Goal: Find specific page/section: Find specific page/section

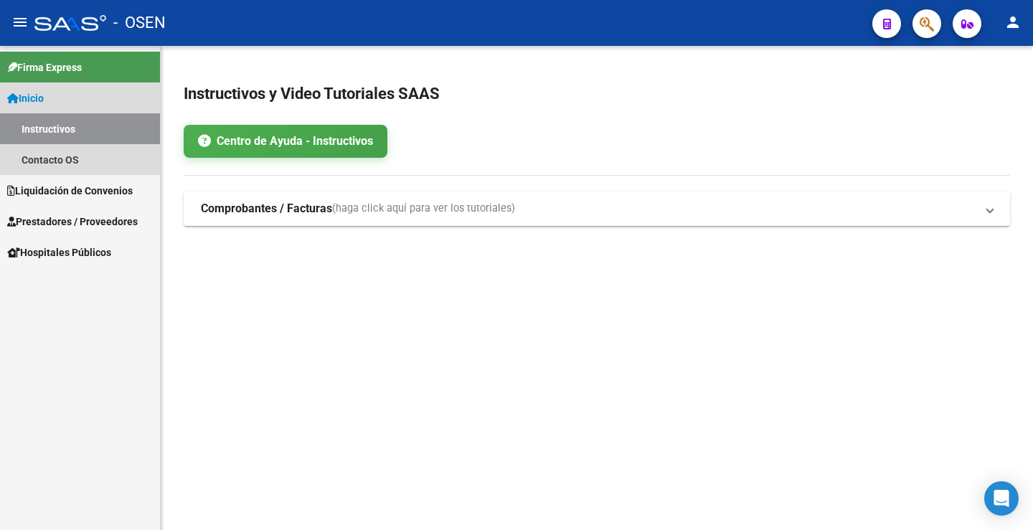
click at [80, 129] on link "Instructivos" at bounding box center [80, 128] width 160 height 31
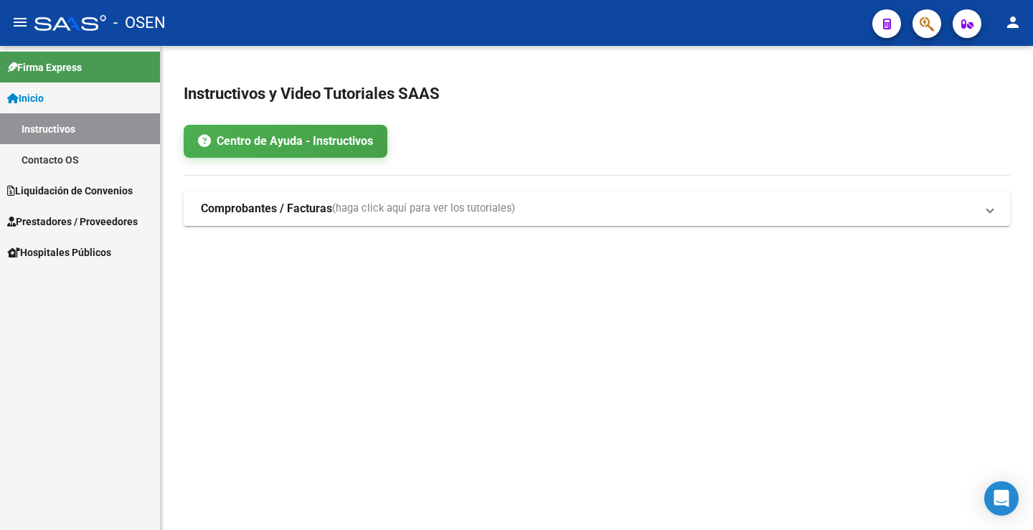
click at [77, 156] on link "Contacto OS" at bounding box center [80, 159] width 160 height 31
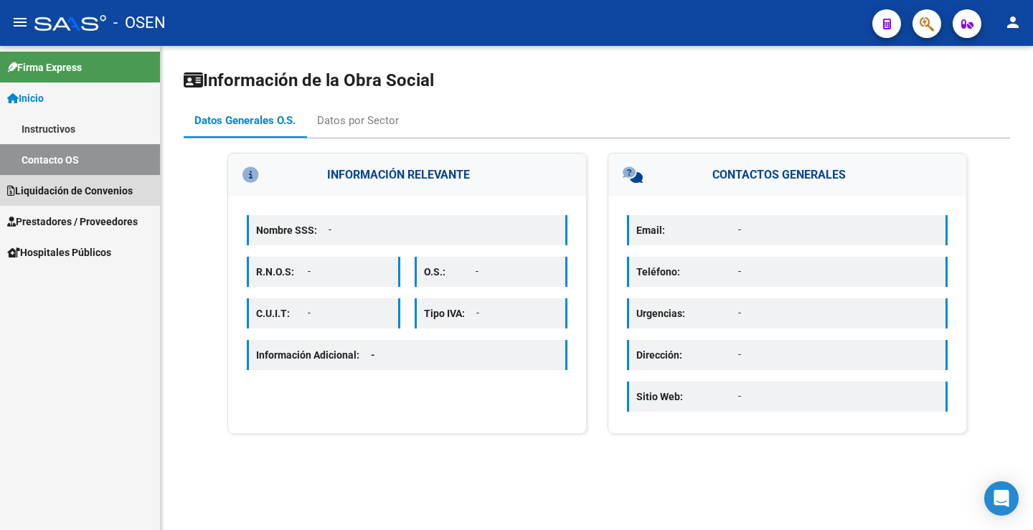
click at [89, 190] on span "Liquidación de Convenios" at bounding box center [70, 191] width 126 height 16
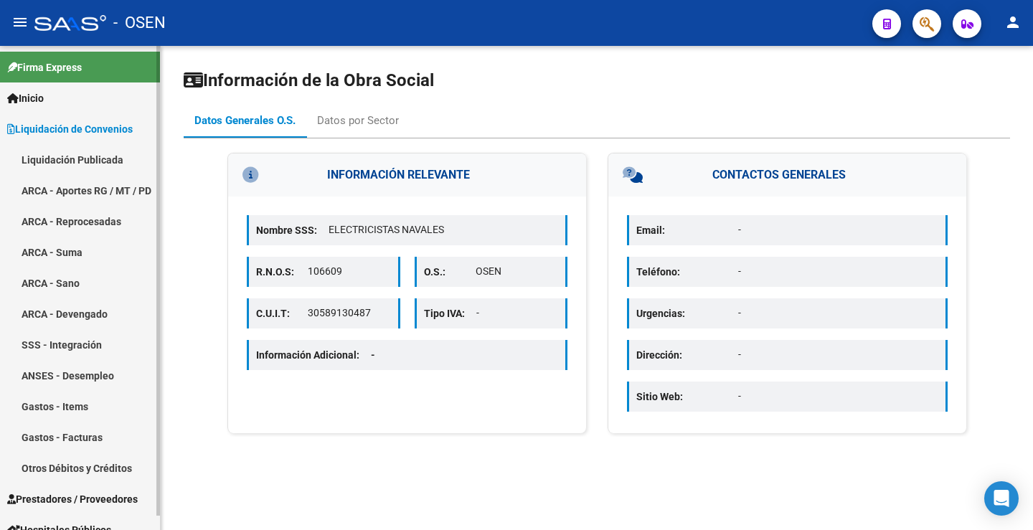
click at [101, 316] on link "ARCA - Devengado" at bounding box center [80, 313] width 160 height 31
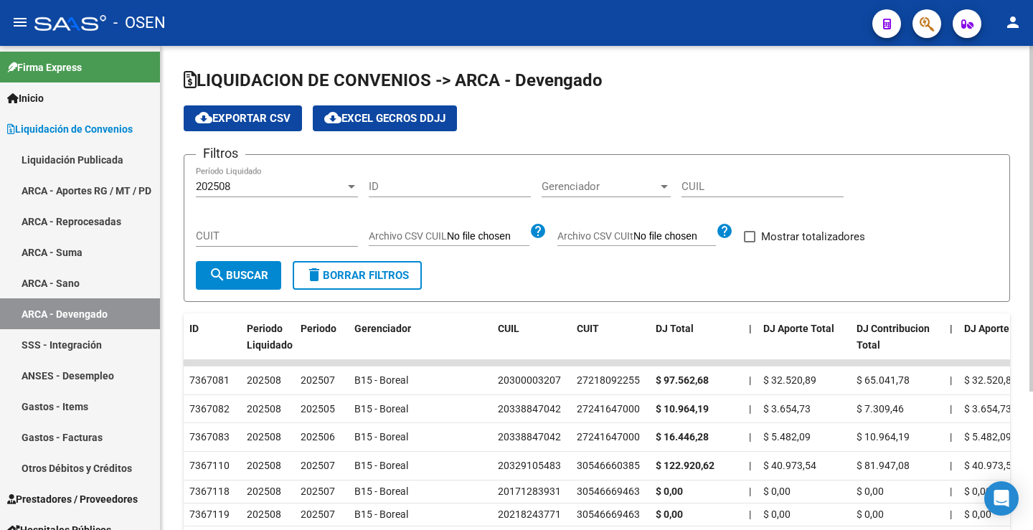
click at [352, 186] on div at bounding box center [351, 187] width 7 height 4
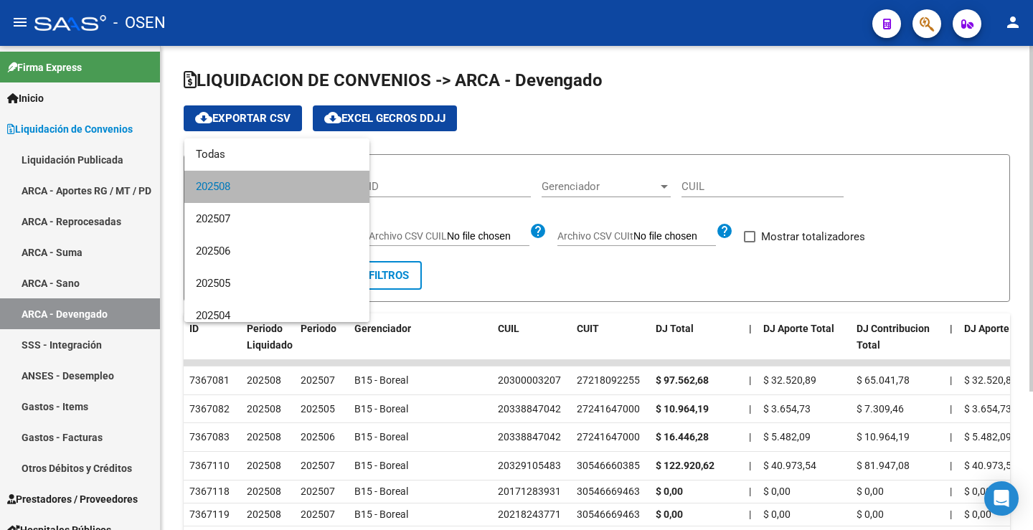
click at [352, 186] on mat-option "202508" at bounding box center [276, 187] width 185 height 32
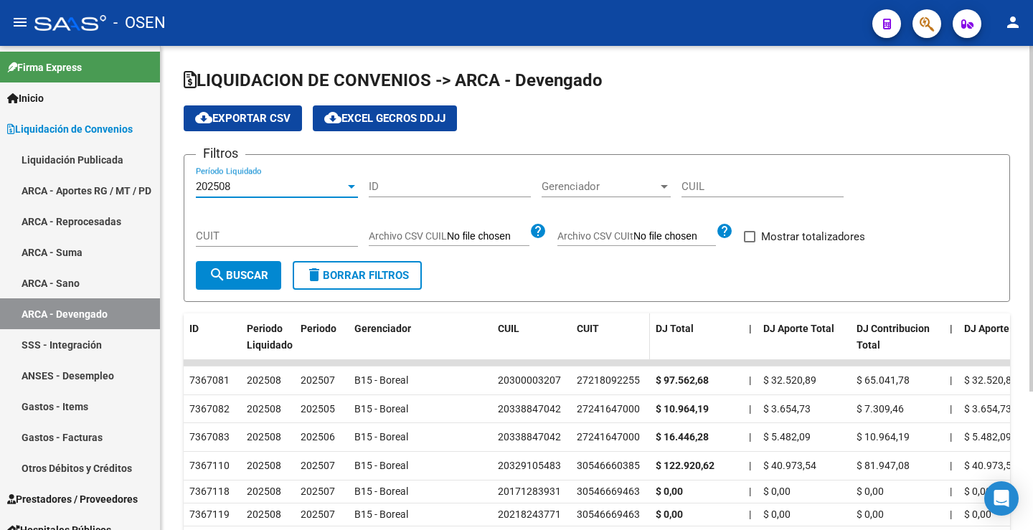
click at [575, 334] on datatable-header-cell "CUIT" at bounding box center [610, 345] width 79 height 63
